Goal: Navigation & Orientation: Find specific page/section

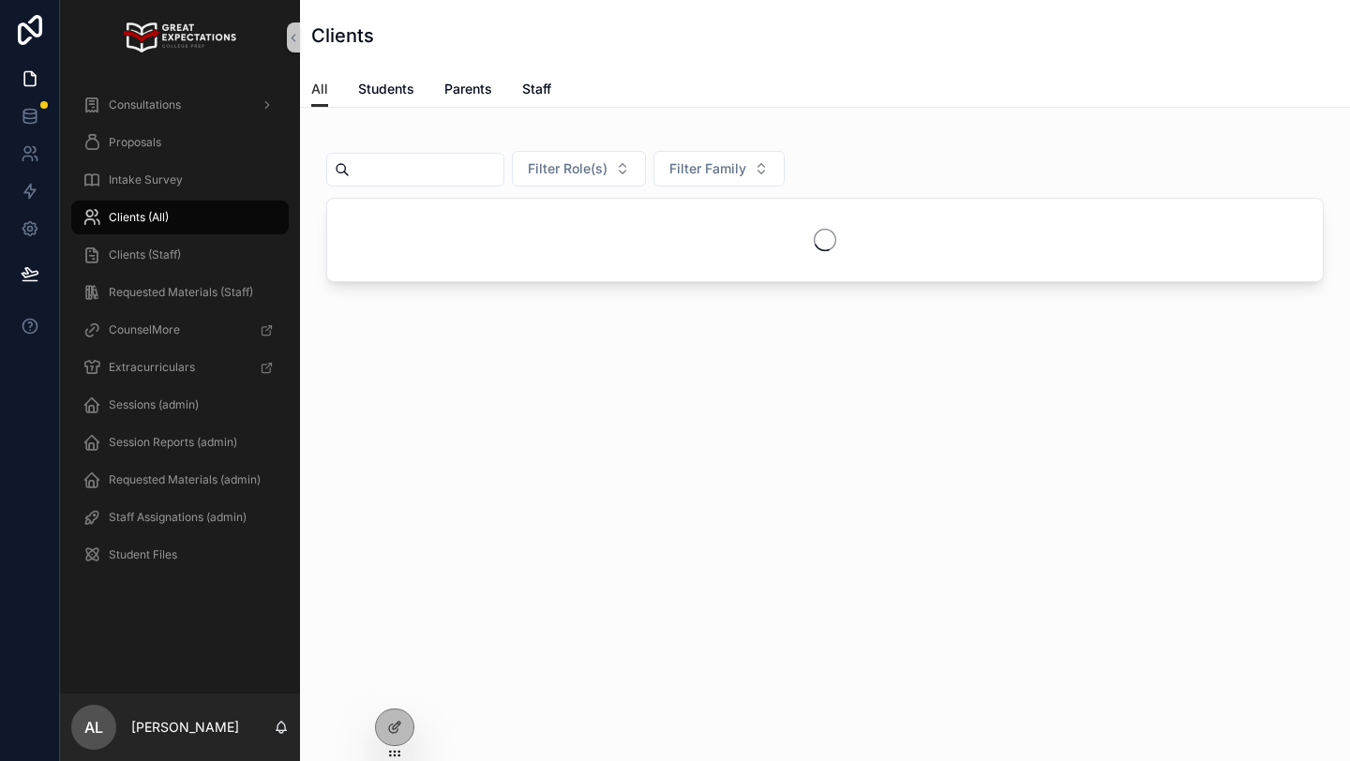
click at [407, 166] on input "scrollable content" at bounding box center [427, 170] width 154 height 26
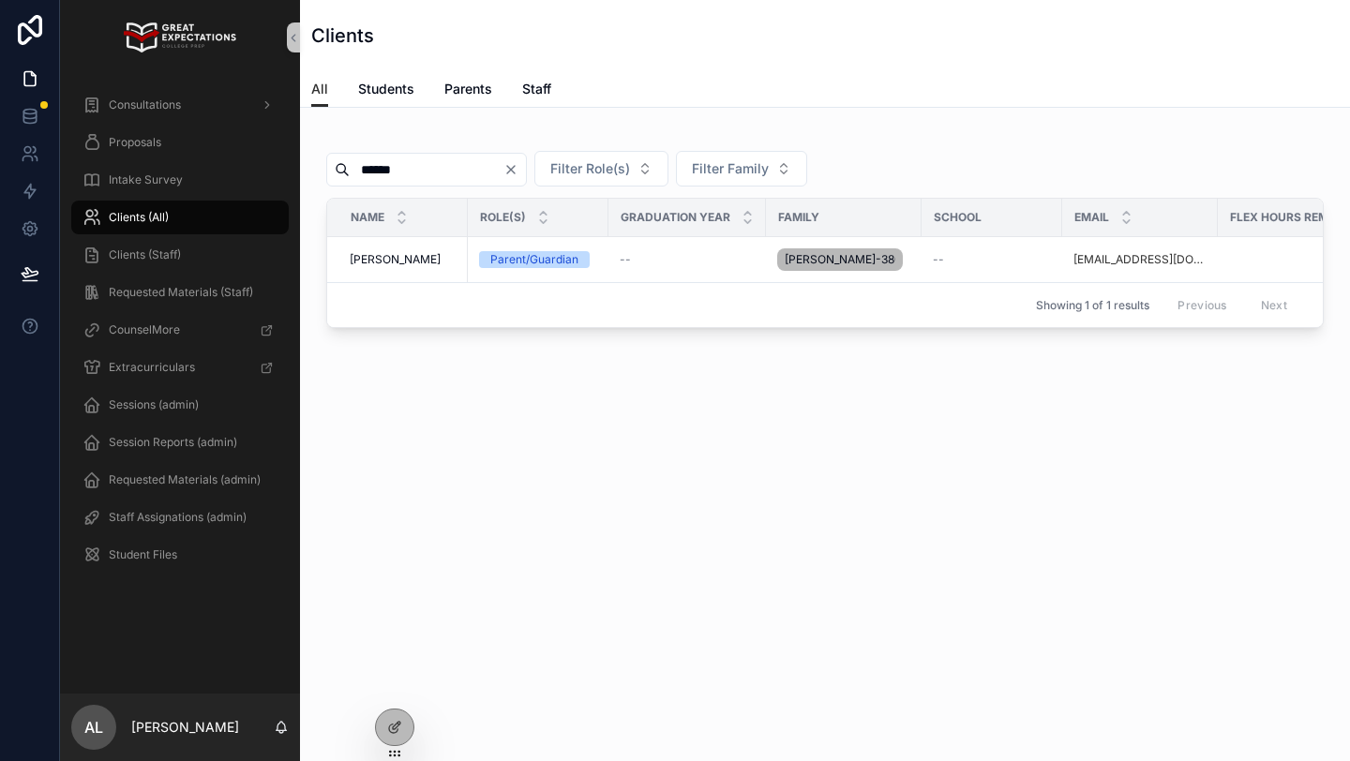
type input "******"
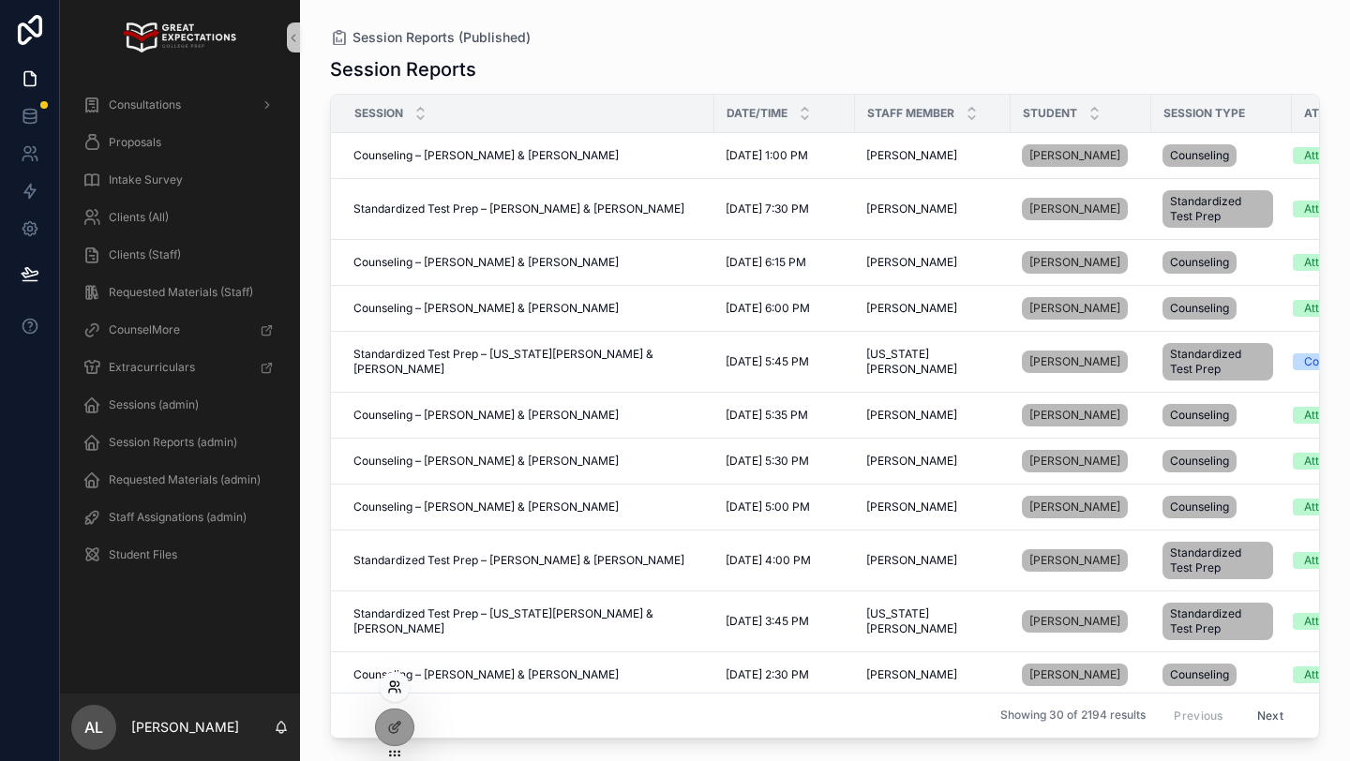
click at [393, 685] on icon at bounding box center [394, 687] width 15 height 15
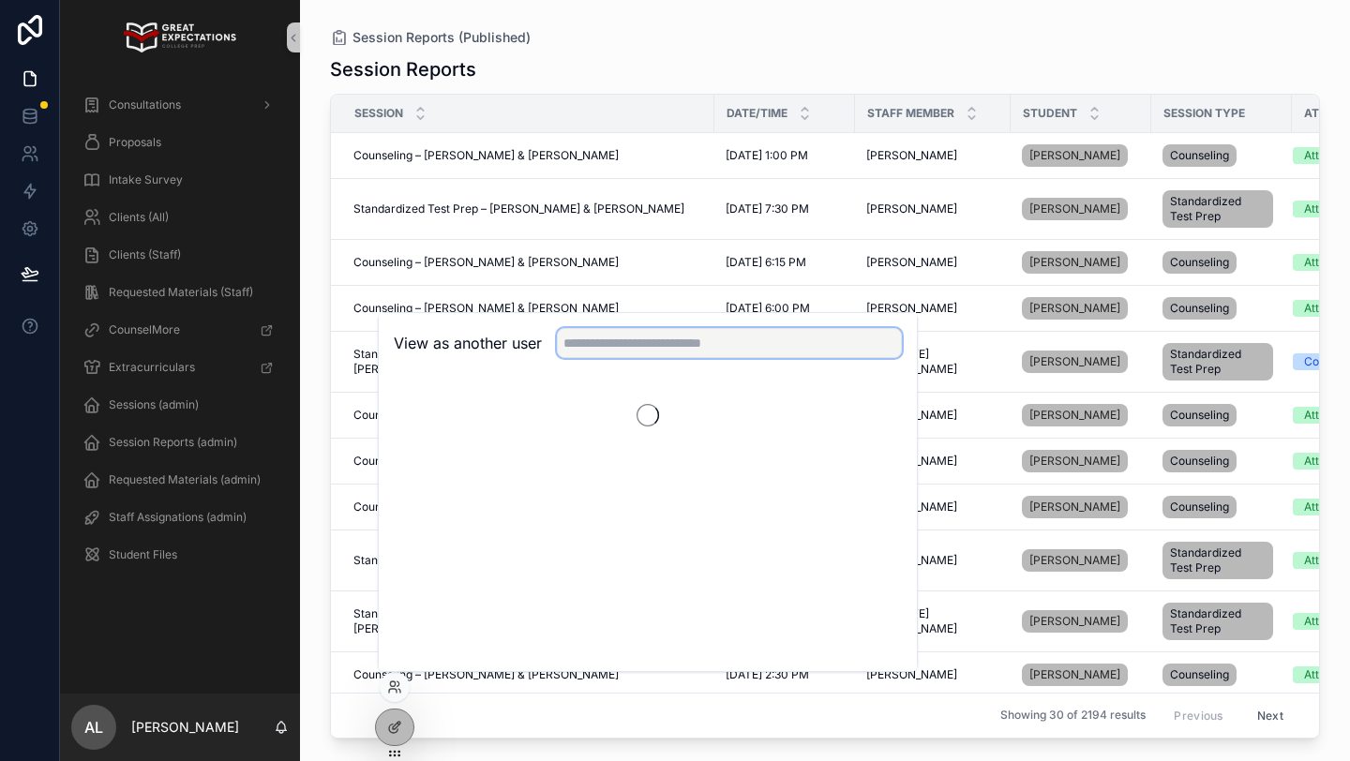
click at [651, 348] on input "text" at bounding box center [729, 343] width 345 height 30
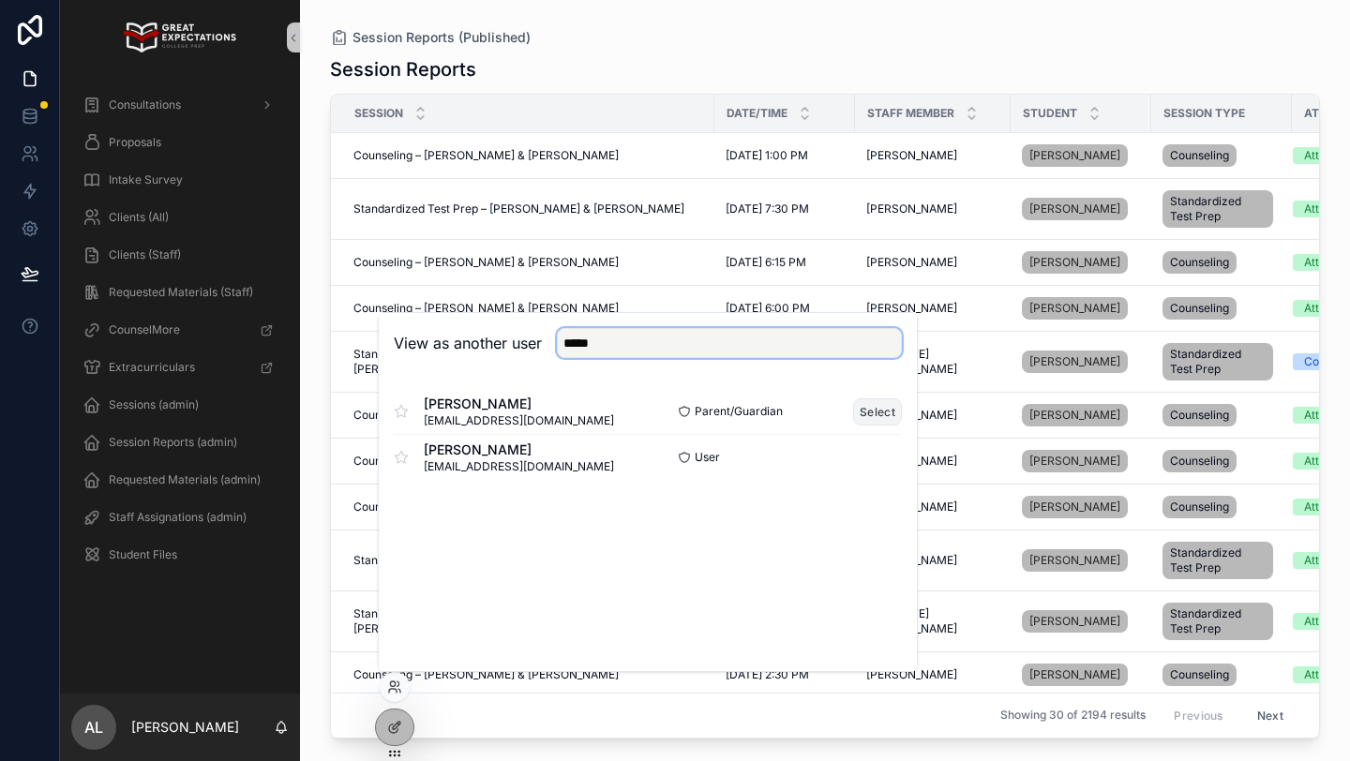
type input "*****"
click at [864, 412] on button "Select" at bounding box center [877, 411] width 49 height 27
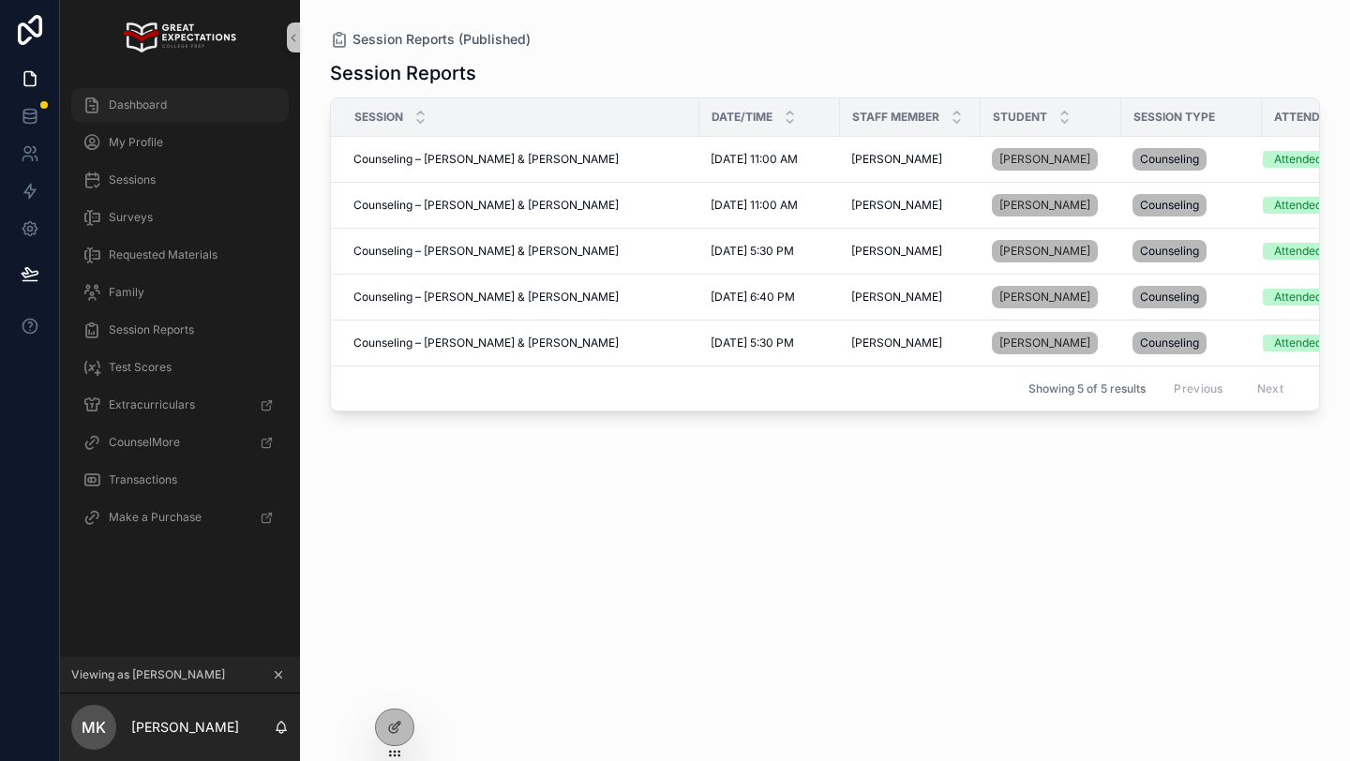
click at [187, 100] on div "Dashboard" at bounding box center [179, 105] width 195 height 30
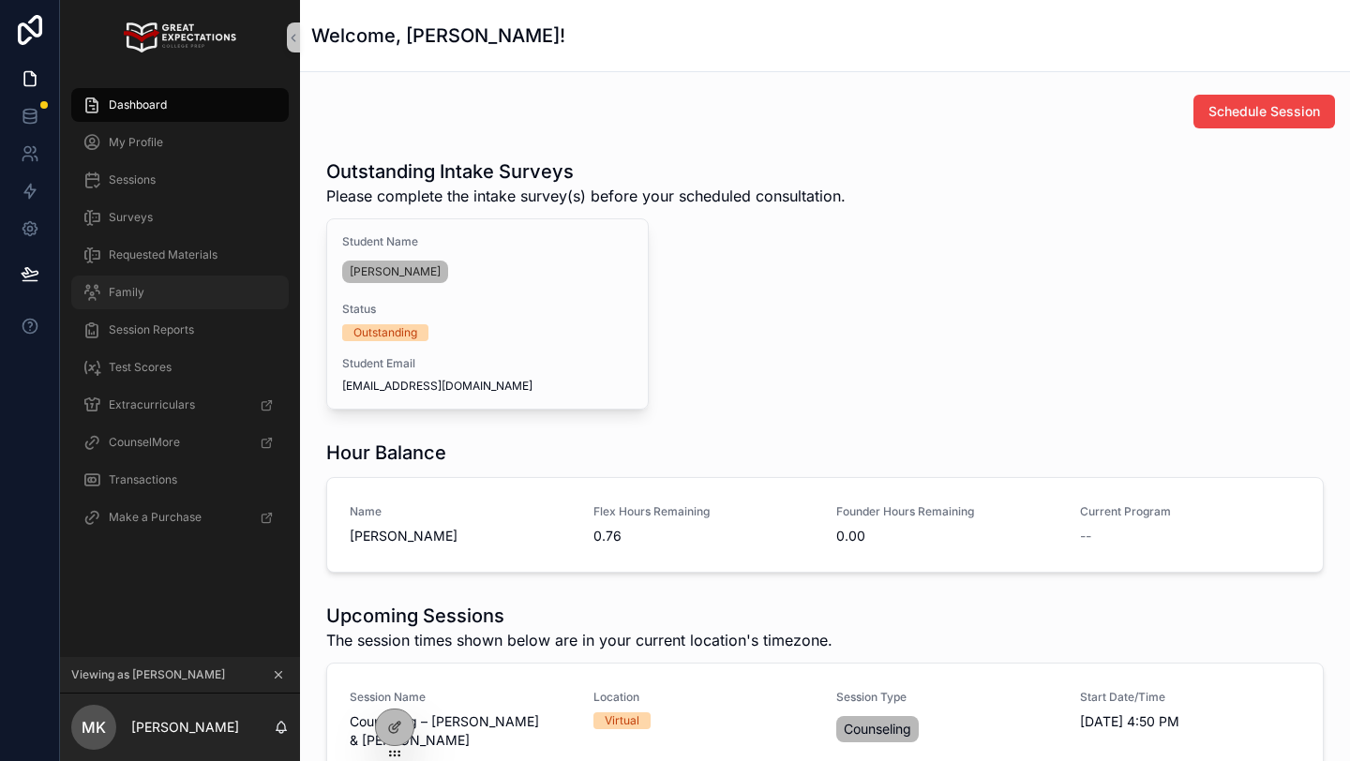
click at [149, 291] on div "Family" at bounding box center [179, 292] width 195 height 30
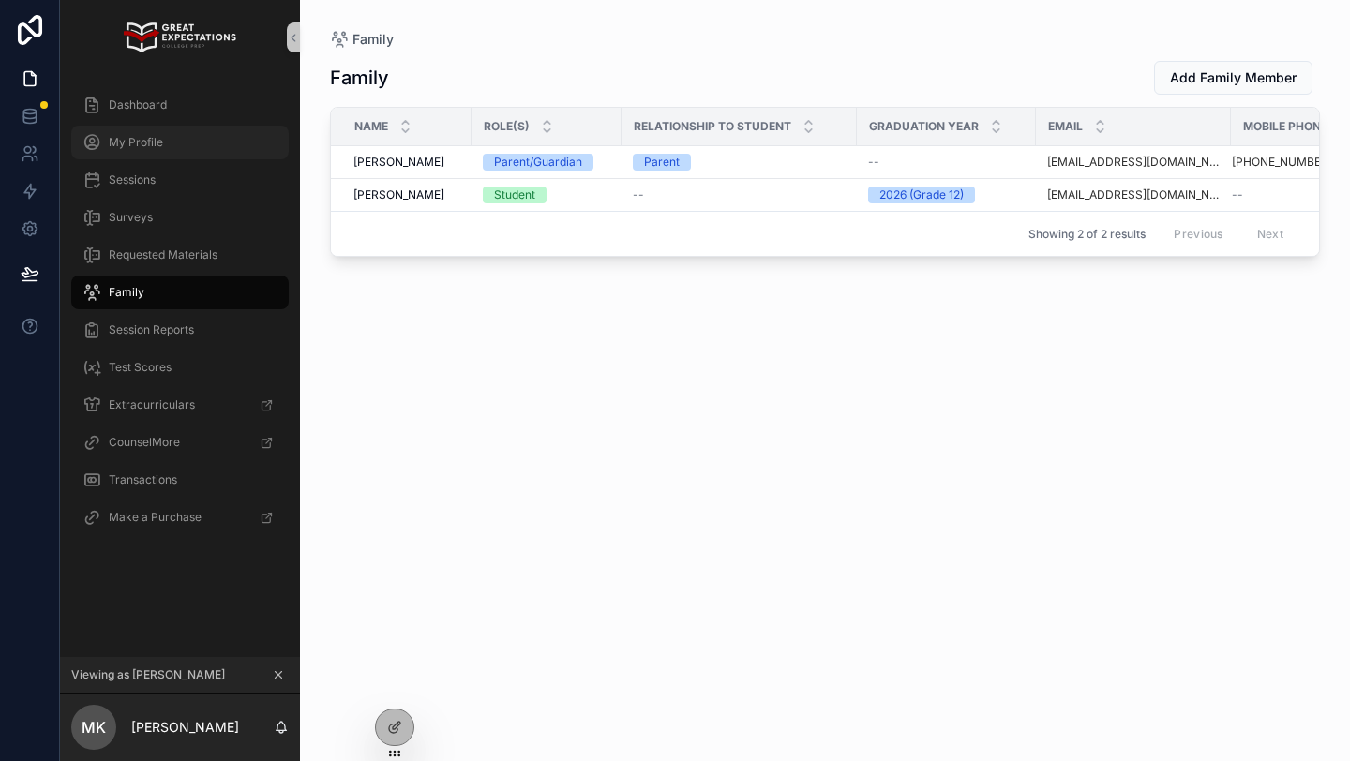
click at [190, 150] on div "My Profile" at bounding box center [179, 142] width 195 height 30
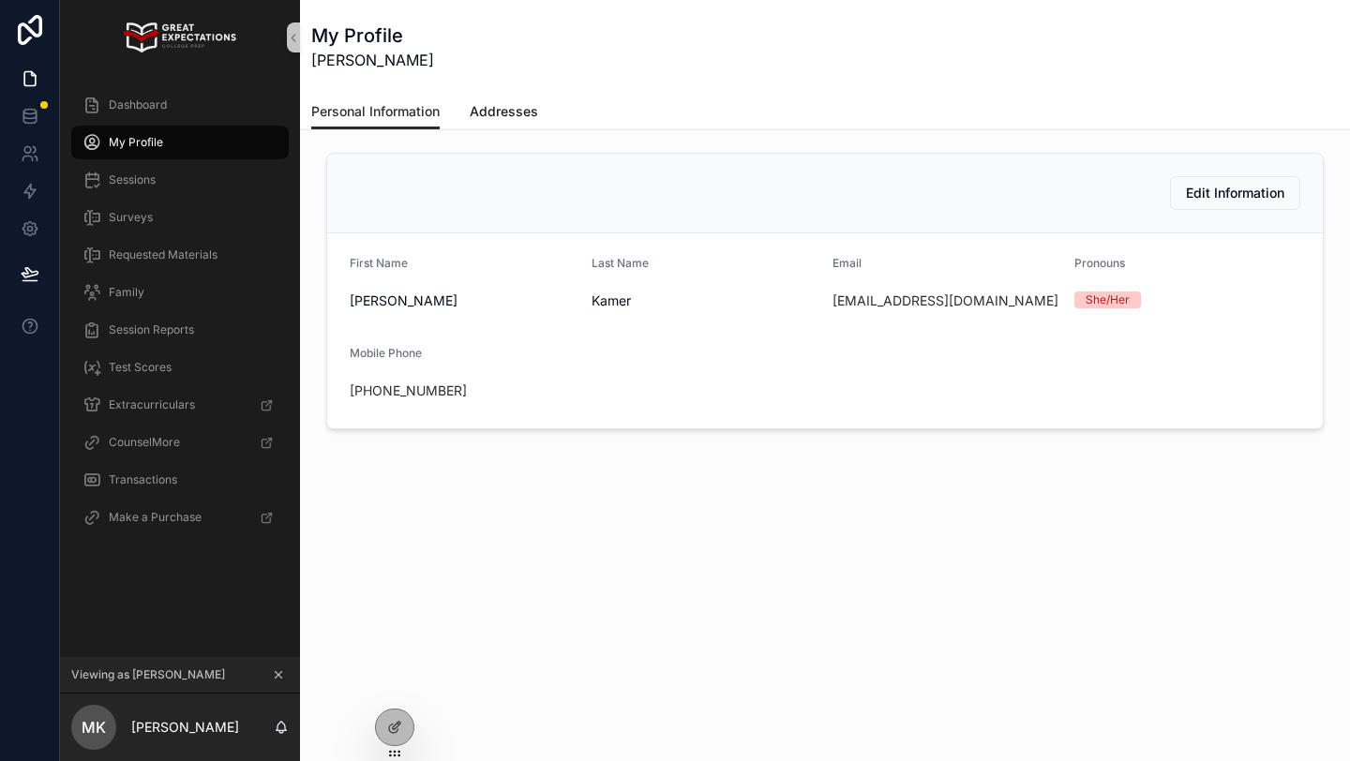
click at [502, 113] on span "Addresses" at bounding box center [504, 111] width 68 height 19
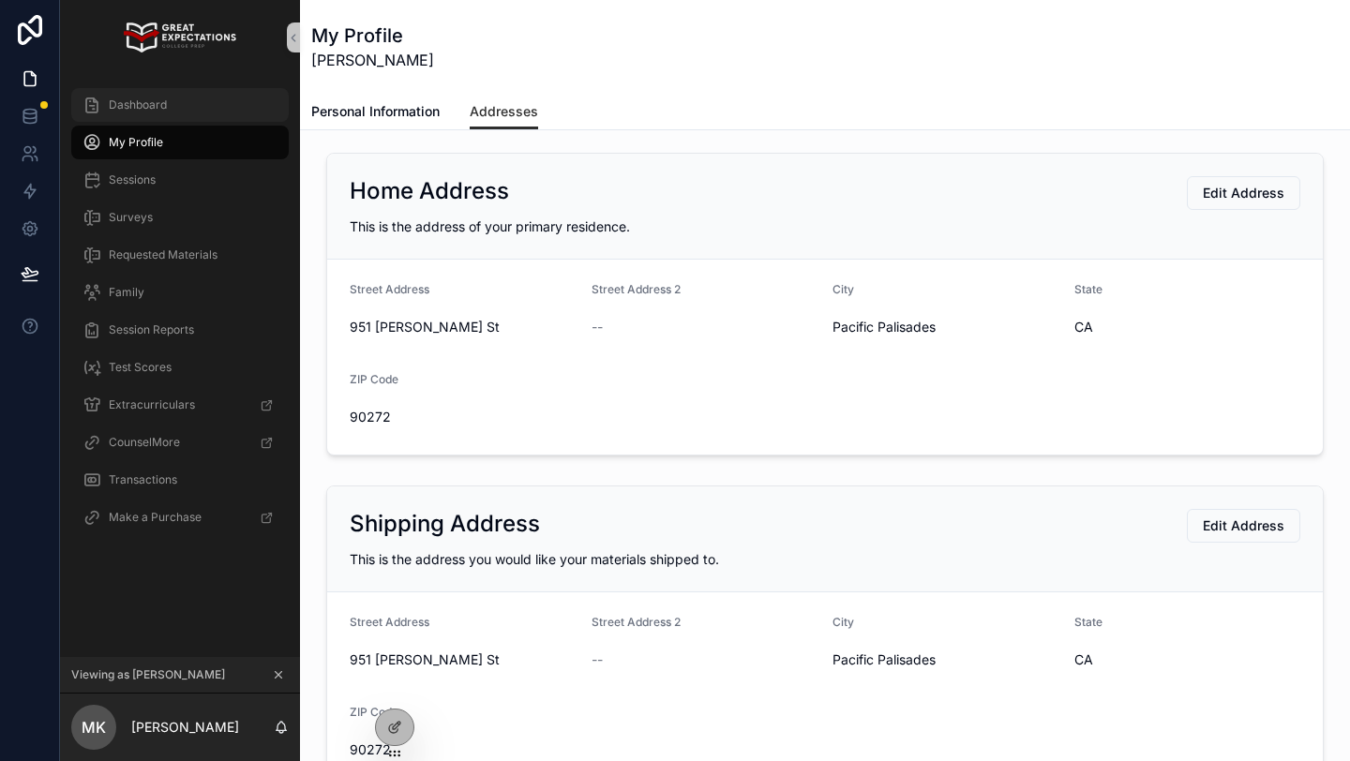
click at [143, 111] on span "Dashboard" at bounding box center [138, 104] width 58 height 15
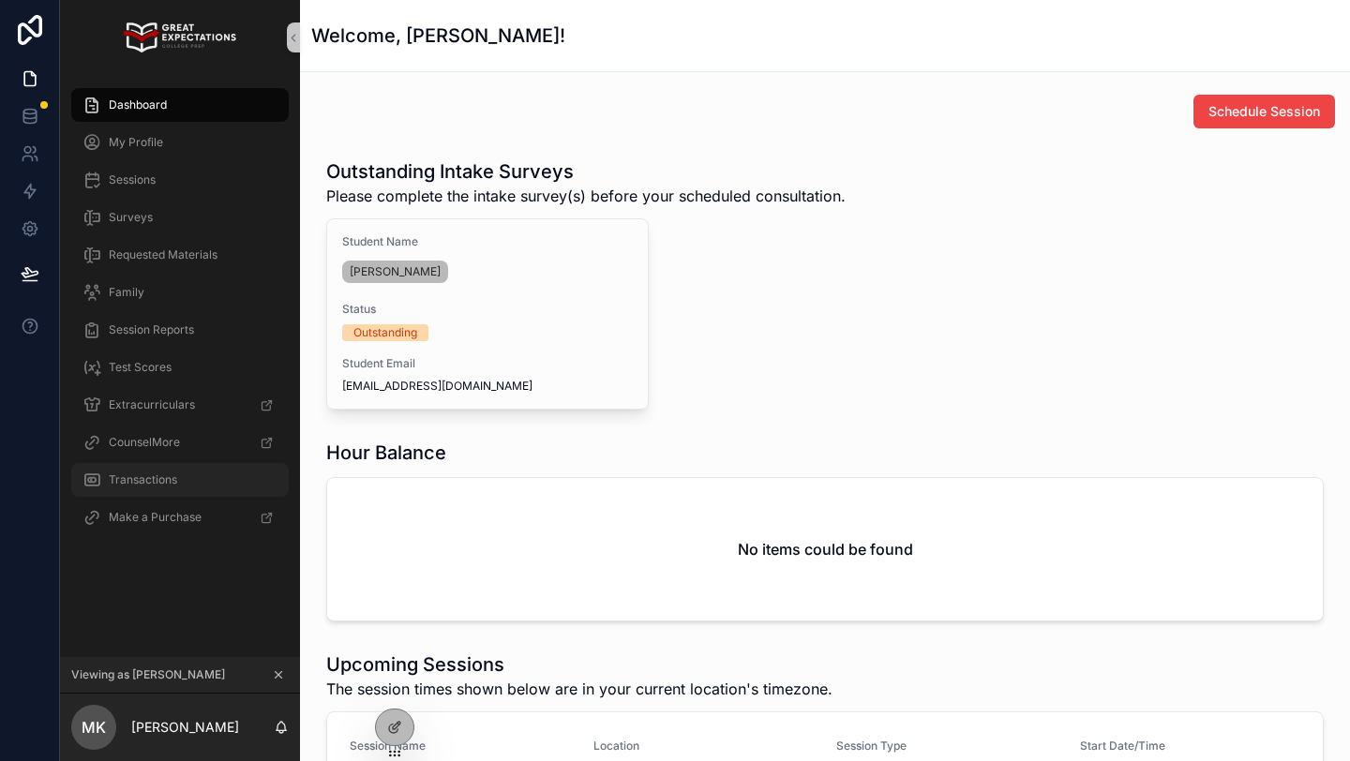
click at [126, 488] on div "Transactions" at bounding box center [179, 480] width 195 height 30
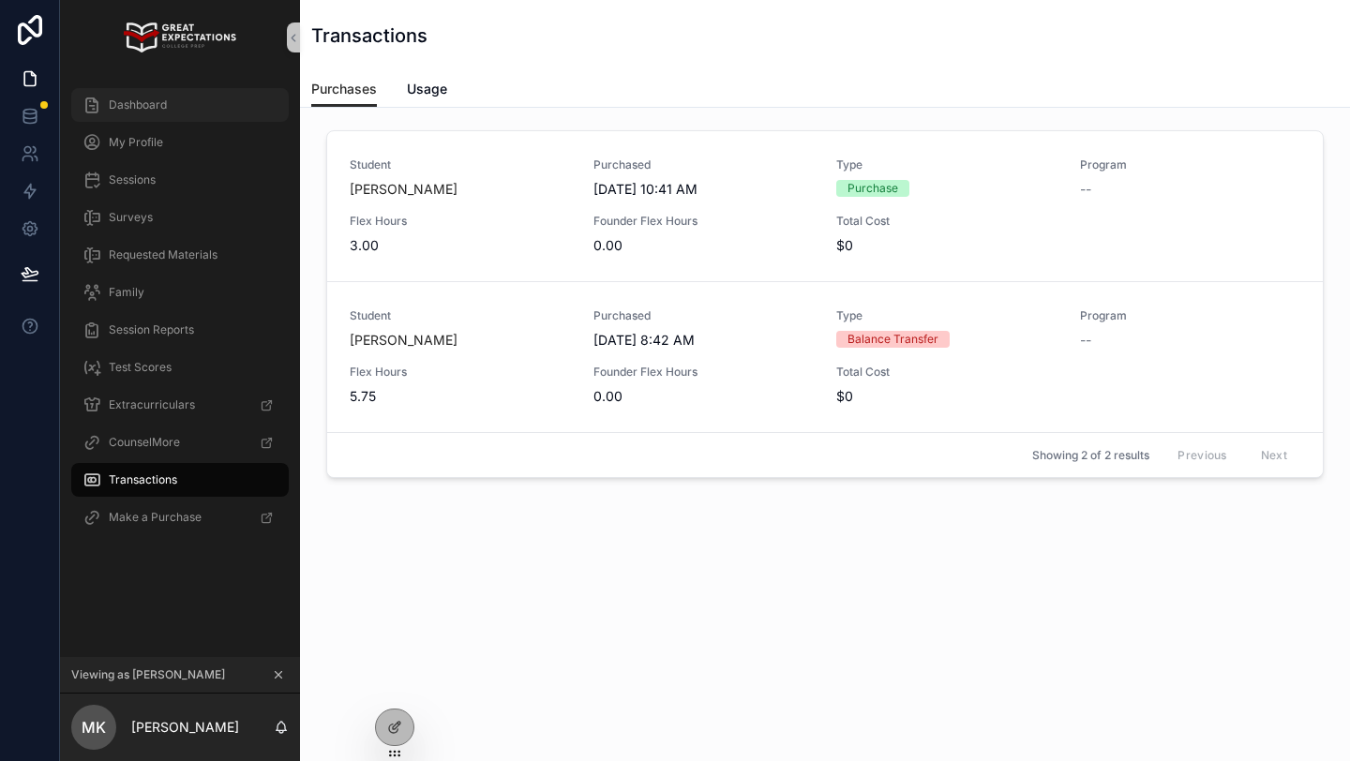
click at [150, 108] on span "Dashboard" at bounding box center [138, 104] width 58 height 15
